Goal: Task Accomplishment & Management: Manage account settings

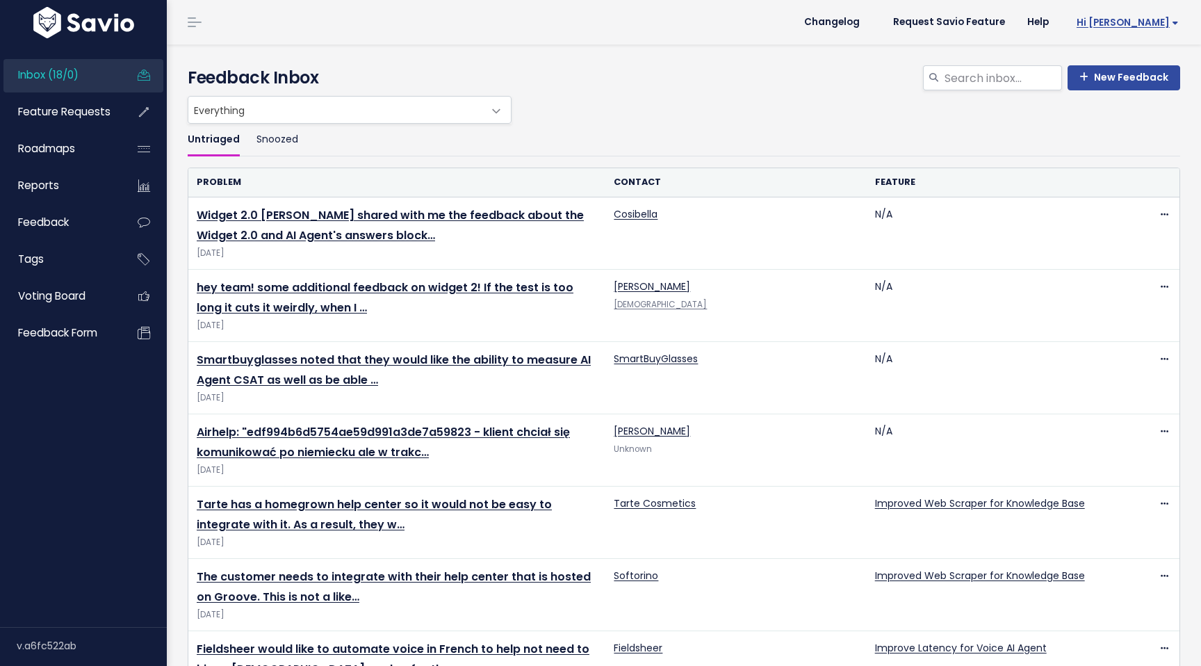
click at [1152, 25] on span "Hi [PERSON_NAME]" at bounding box center [1127, 22] width 102 height 10
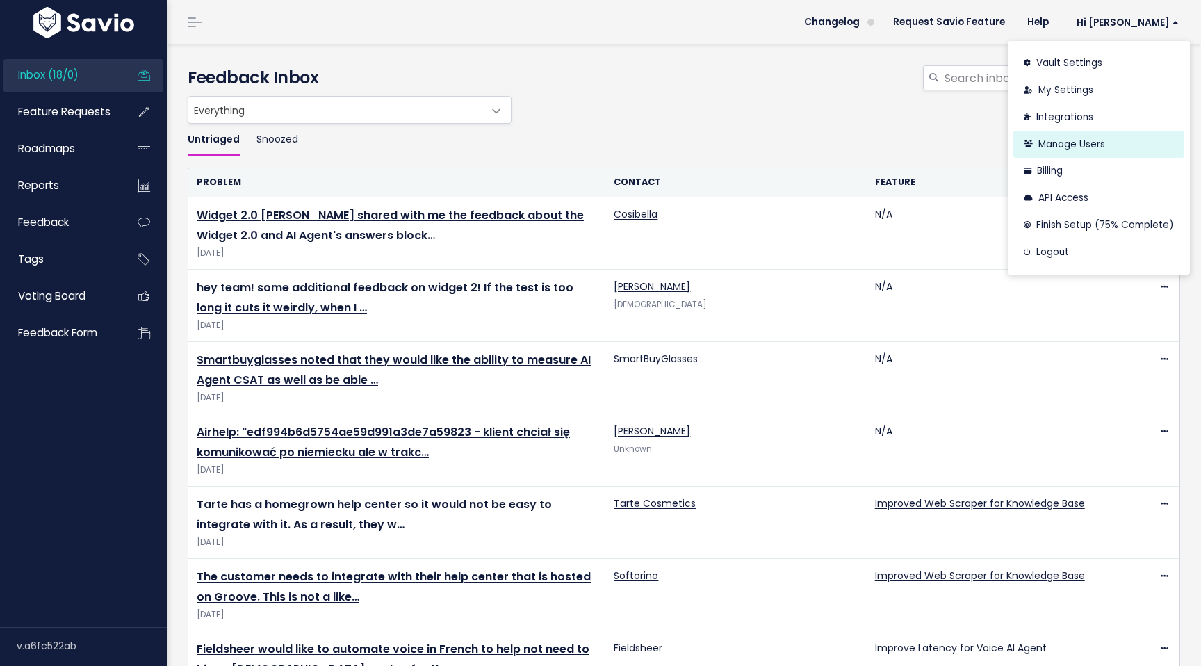
click at [1076, 139] on link "Manage Users" at bounding box center [1098, 144] width 171 height 27
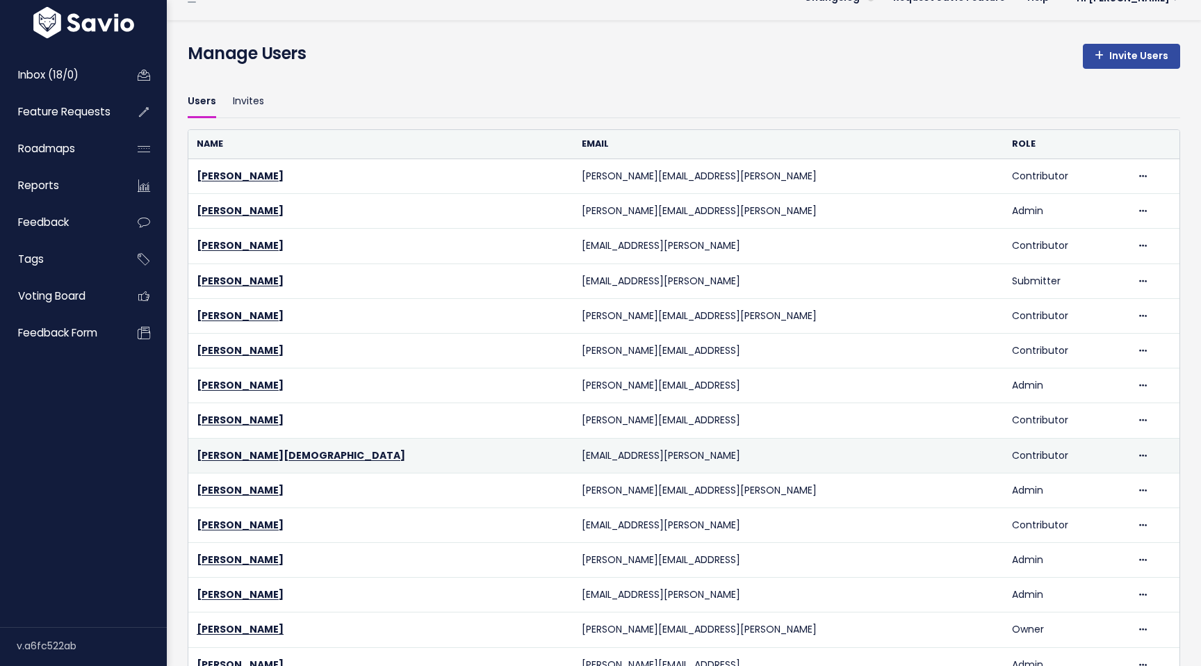
scroll to position [17, 0]
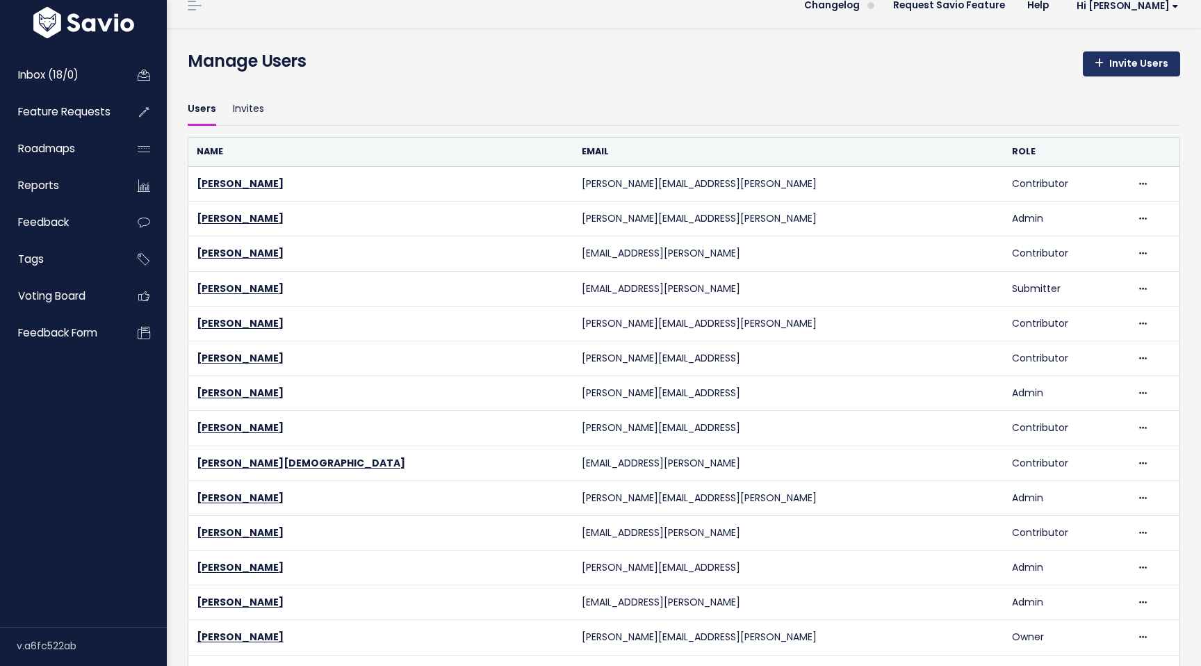
click at [1129, 61] on link "Invite Users" at bounding box center [1131, 63] width 97 height 25
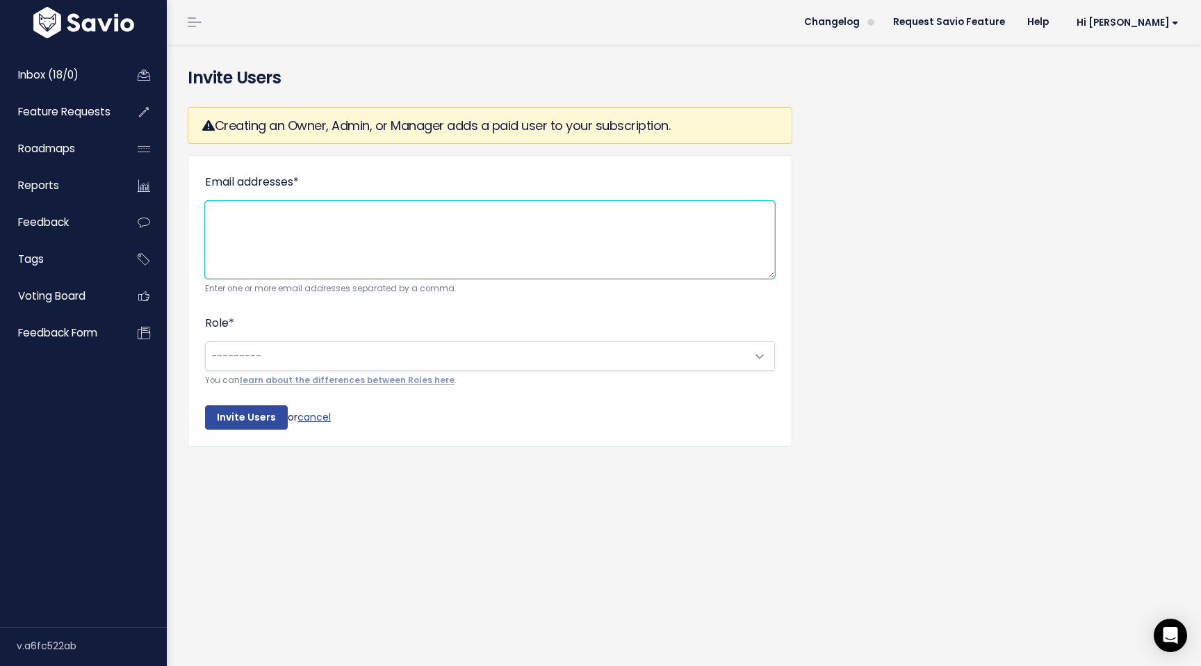
click at [326, 240] on textarea "Email addresses *" at bounding box center [490, 240] width 570 height 78
paste textarea "[PERSON_NAME][EMAIL_ADDRESS][PERSON_NAME]"
type textarea "[PERSON_NAME][EMAIL_ADDRESS][PERSON_NAME]"
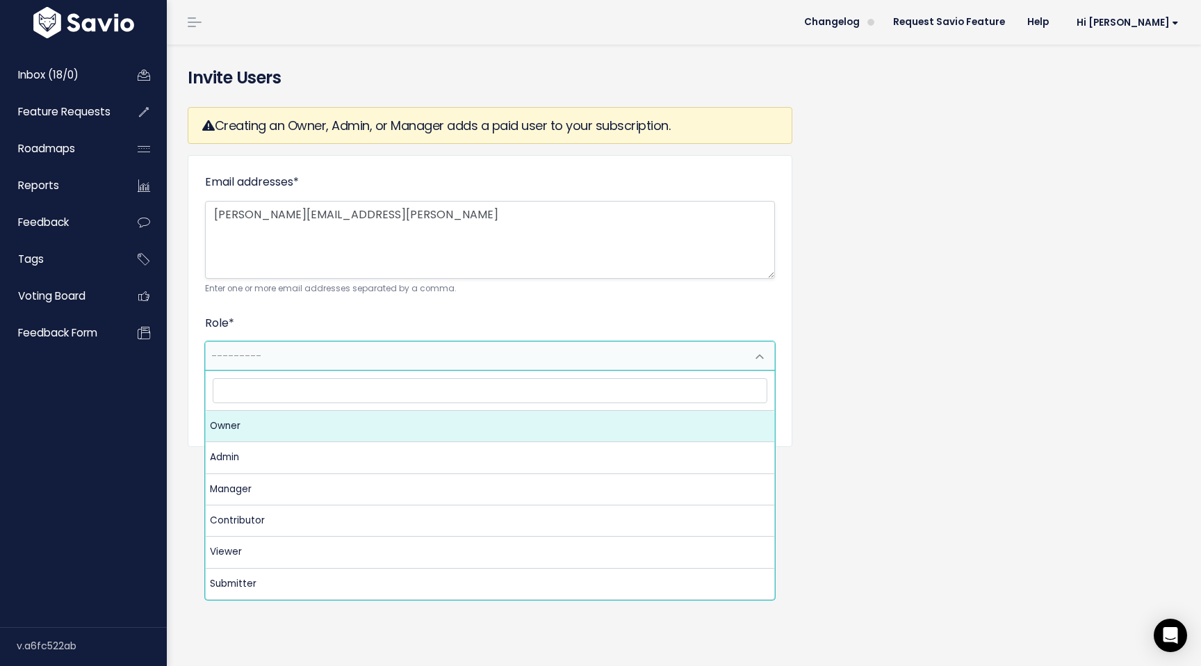
click at [472, 352] on span "---------" at bounding box center [476, 356] width 541 height 28
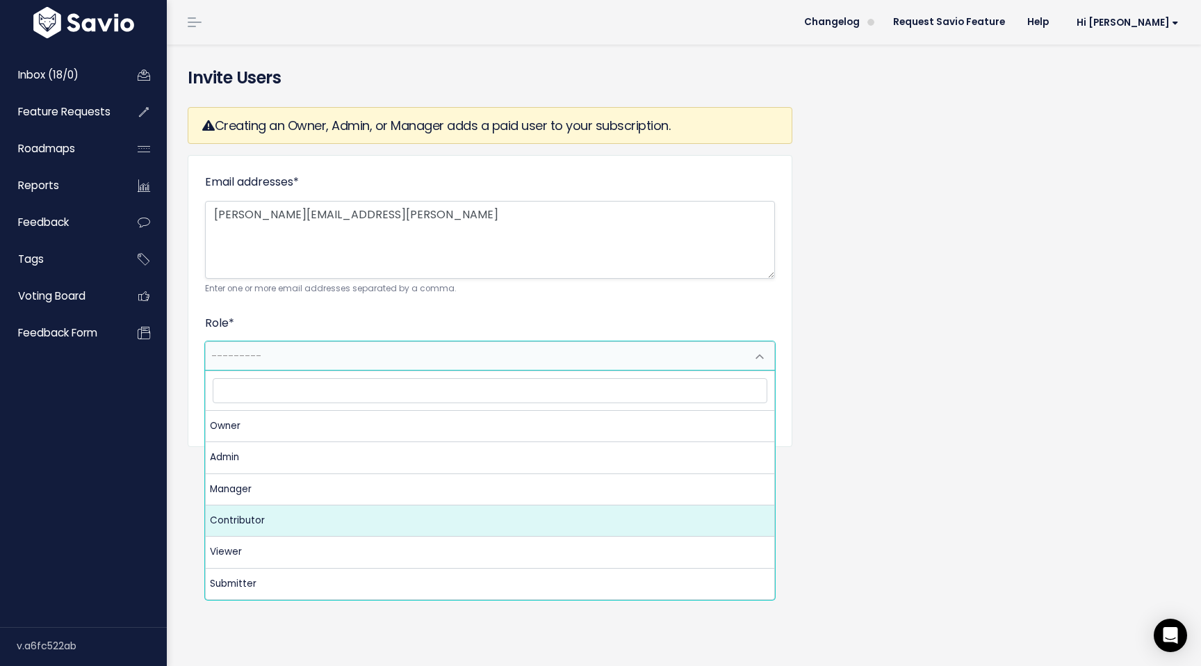
select select "CONTRIBUTOR"
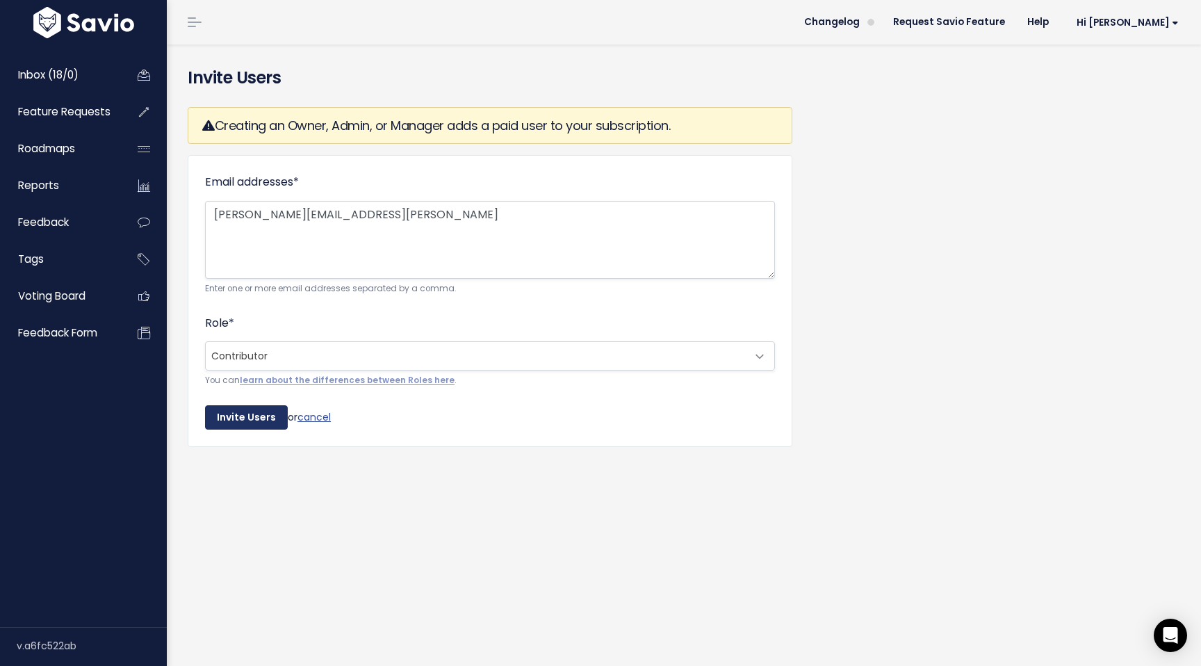
click at [248, 425] on input "Invite Users" at bounding box center [246, 417] width 83 height 25
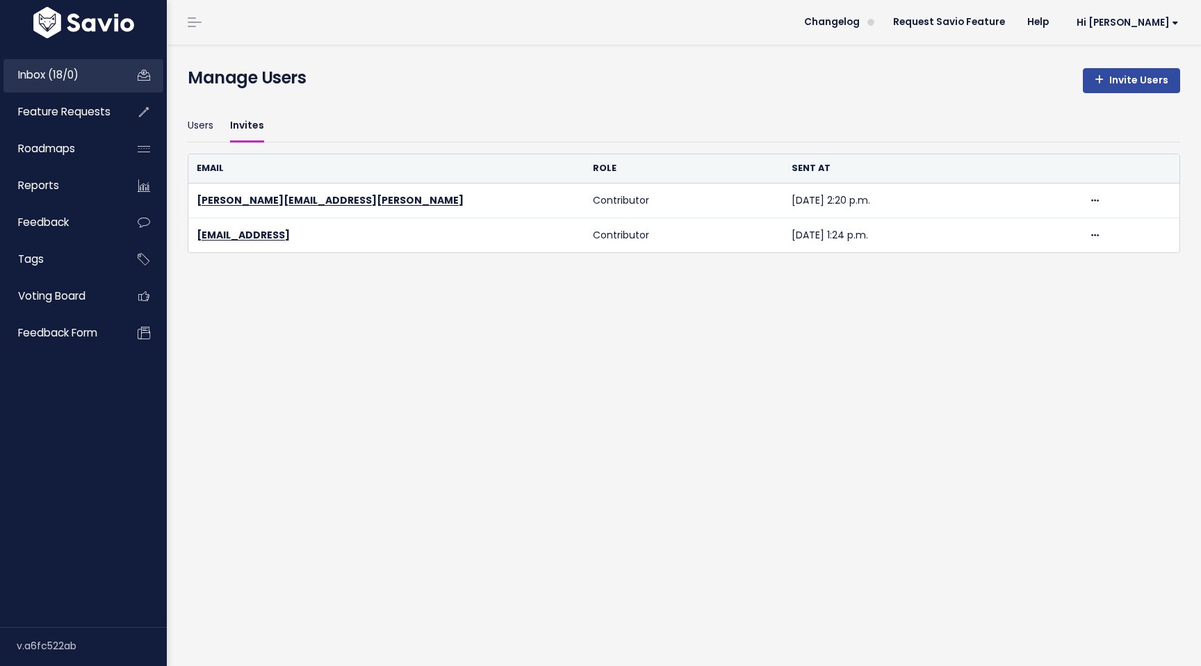
click at [44, 76] on span "Inbox (18/0)" at bounding box center [48, 74] width 60 height 15
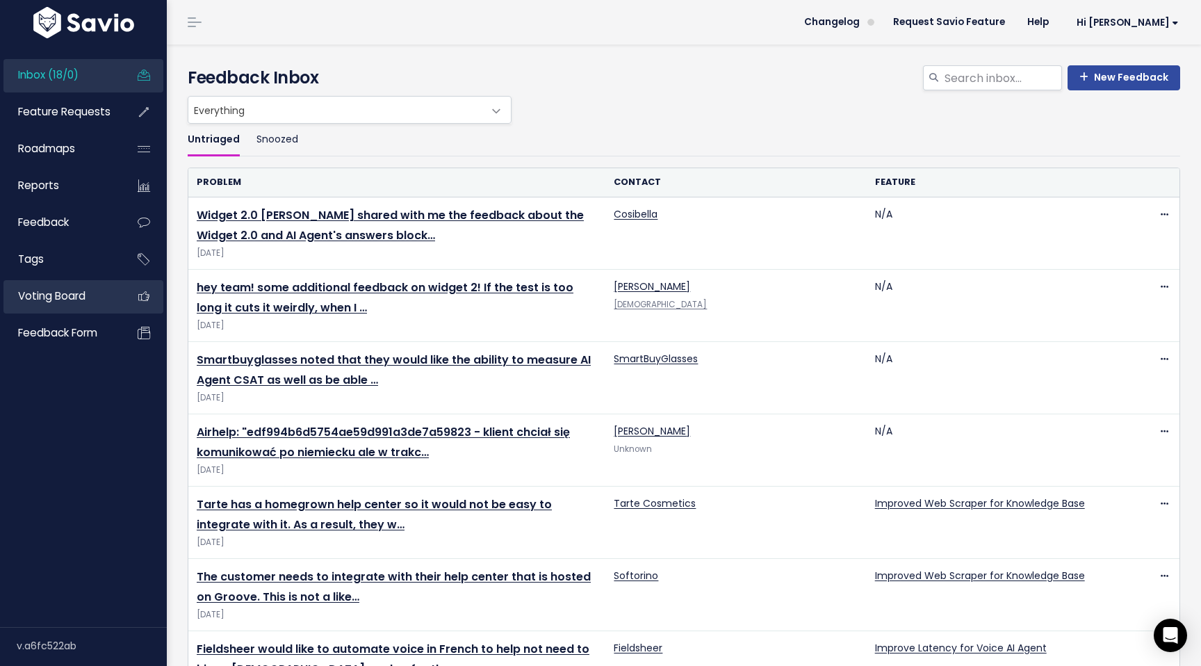
click at [47, 299] on span "Voting Board" at bounding box center [51, 295] width 67 height 15
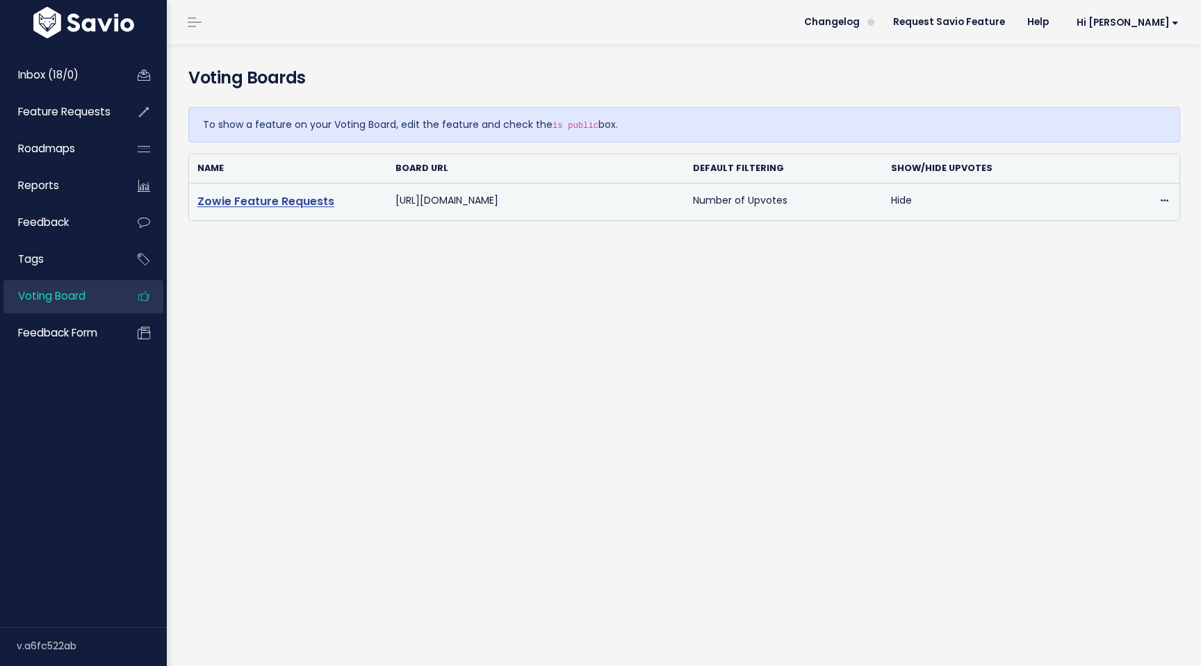
click at [272, 199] on link "Zowie Feature Requests" at bounding box center [265, 201] width 137 height 16
